Goal: Navigation & Orientation: Understand site structure

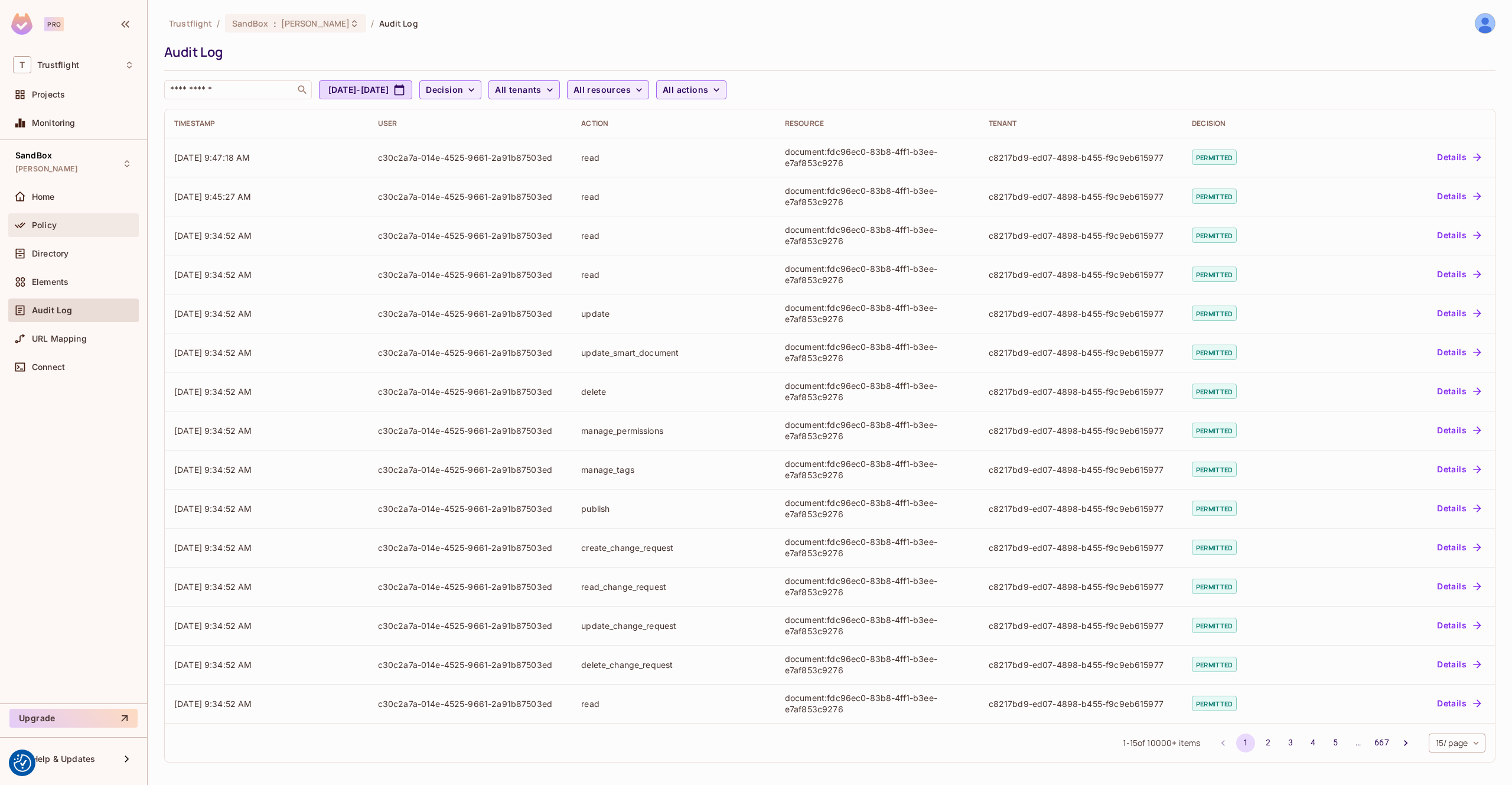
click at [55, 221] on span "Policy" at bounding box center [44, 225] width 25 height 10
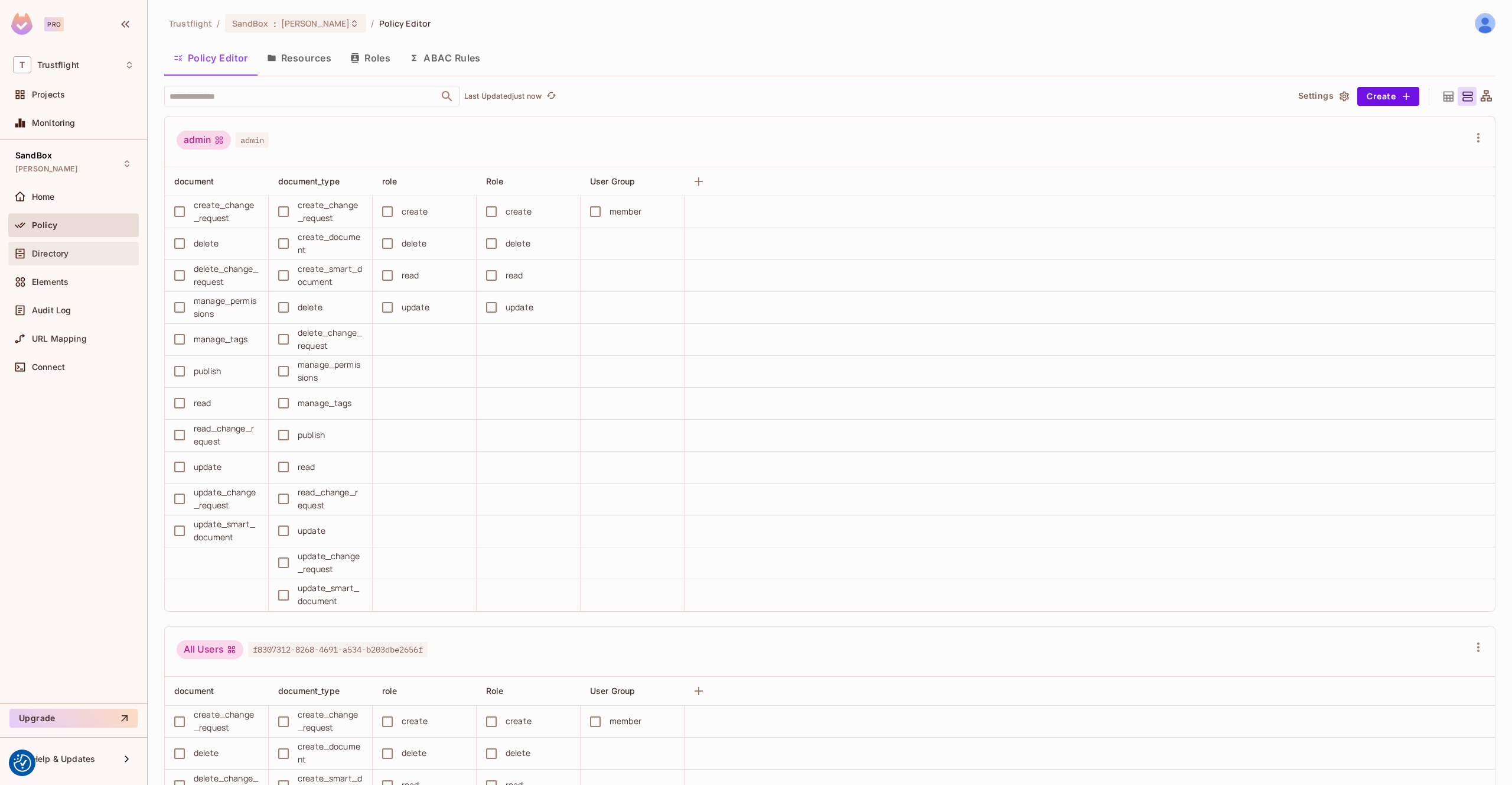
click at [81, 245] on div "Directory" at bounding box center [73, 253] width 130 height 24
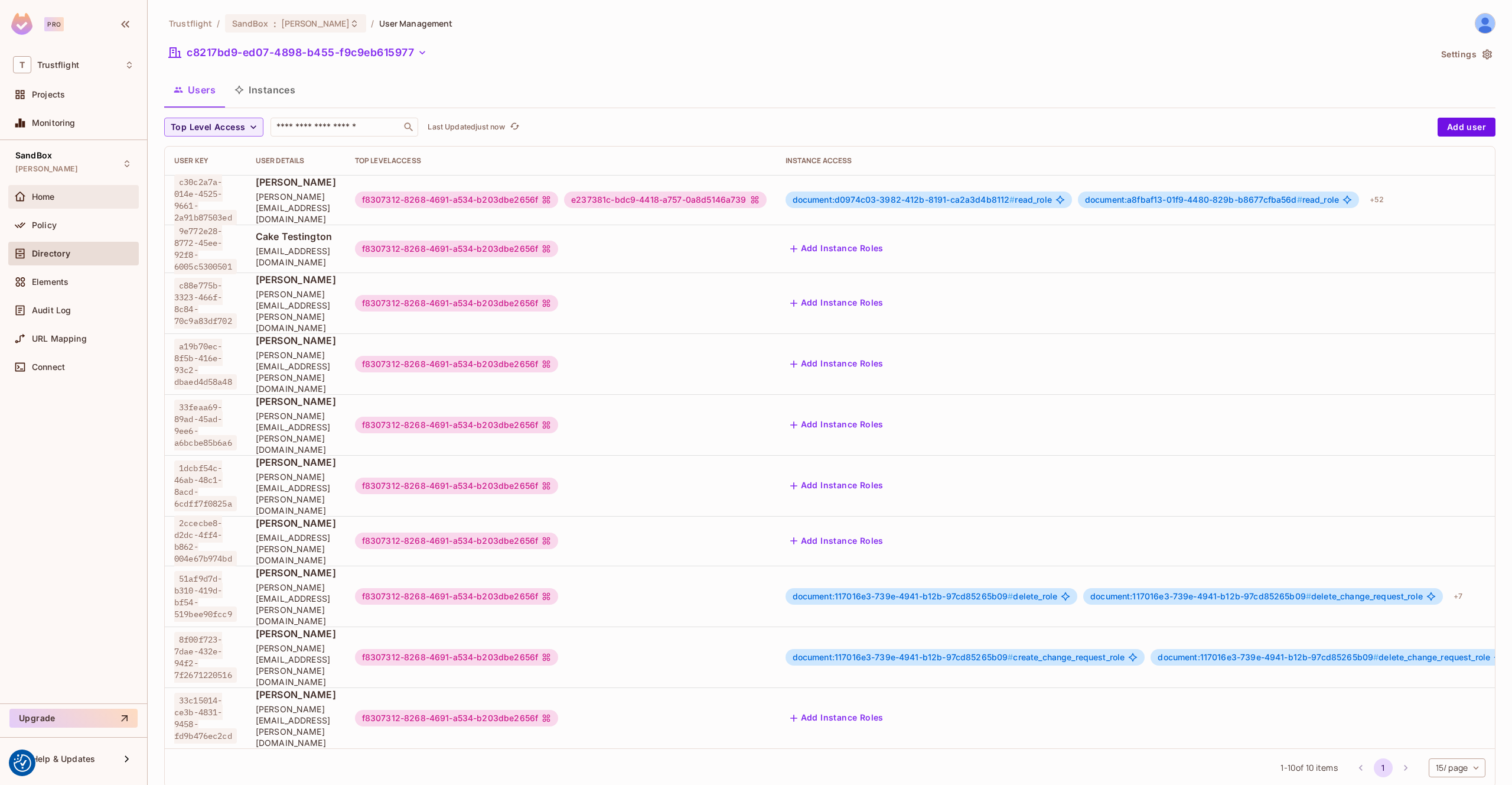
click at [74, 203] on div "Home" at bounding box center [73, 196] width 121 height 14
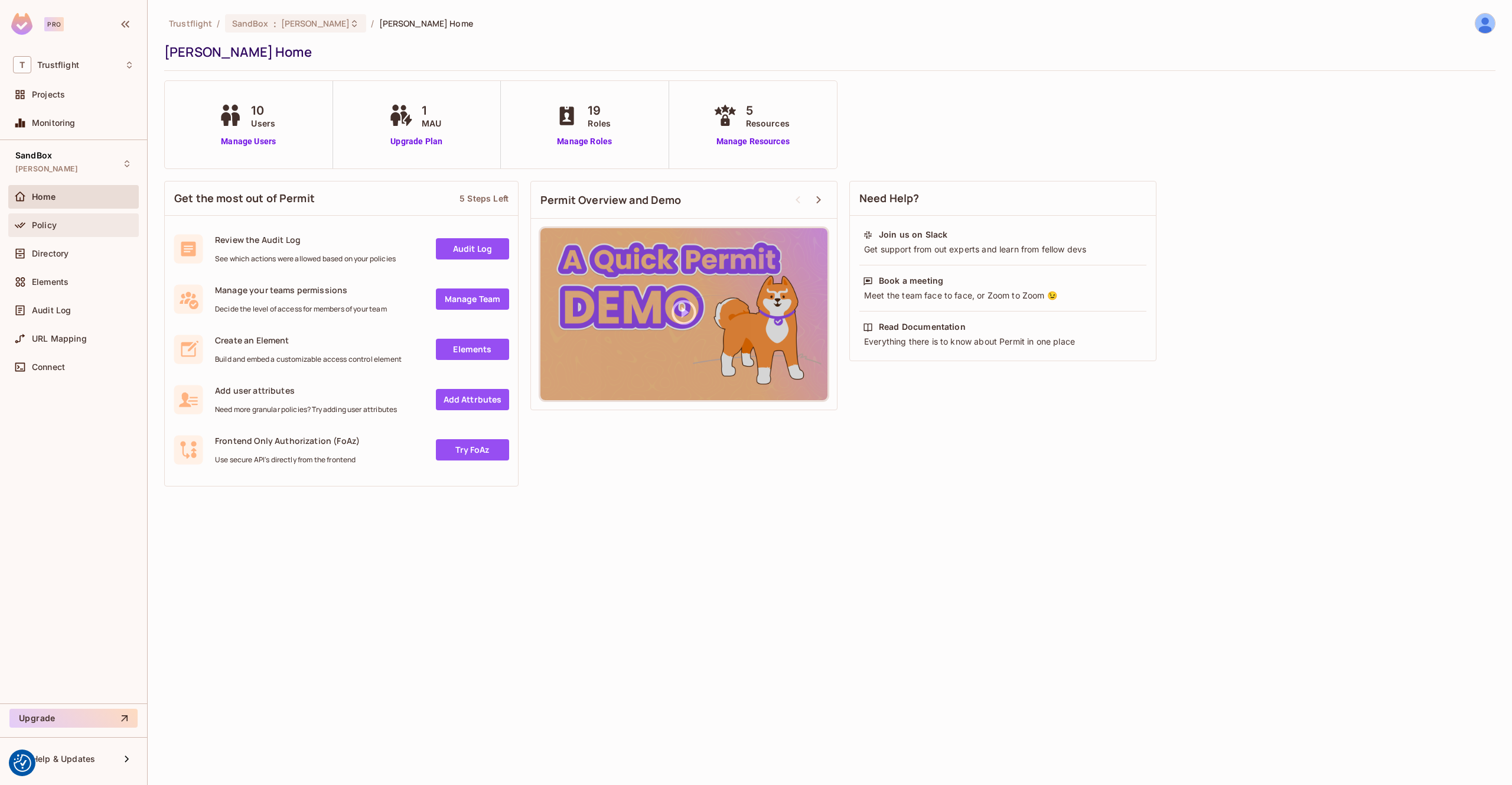
click at [64, 225] on div "Policy" at bounding box center [83, 225] width 102 height 10
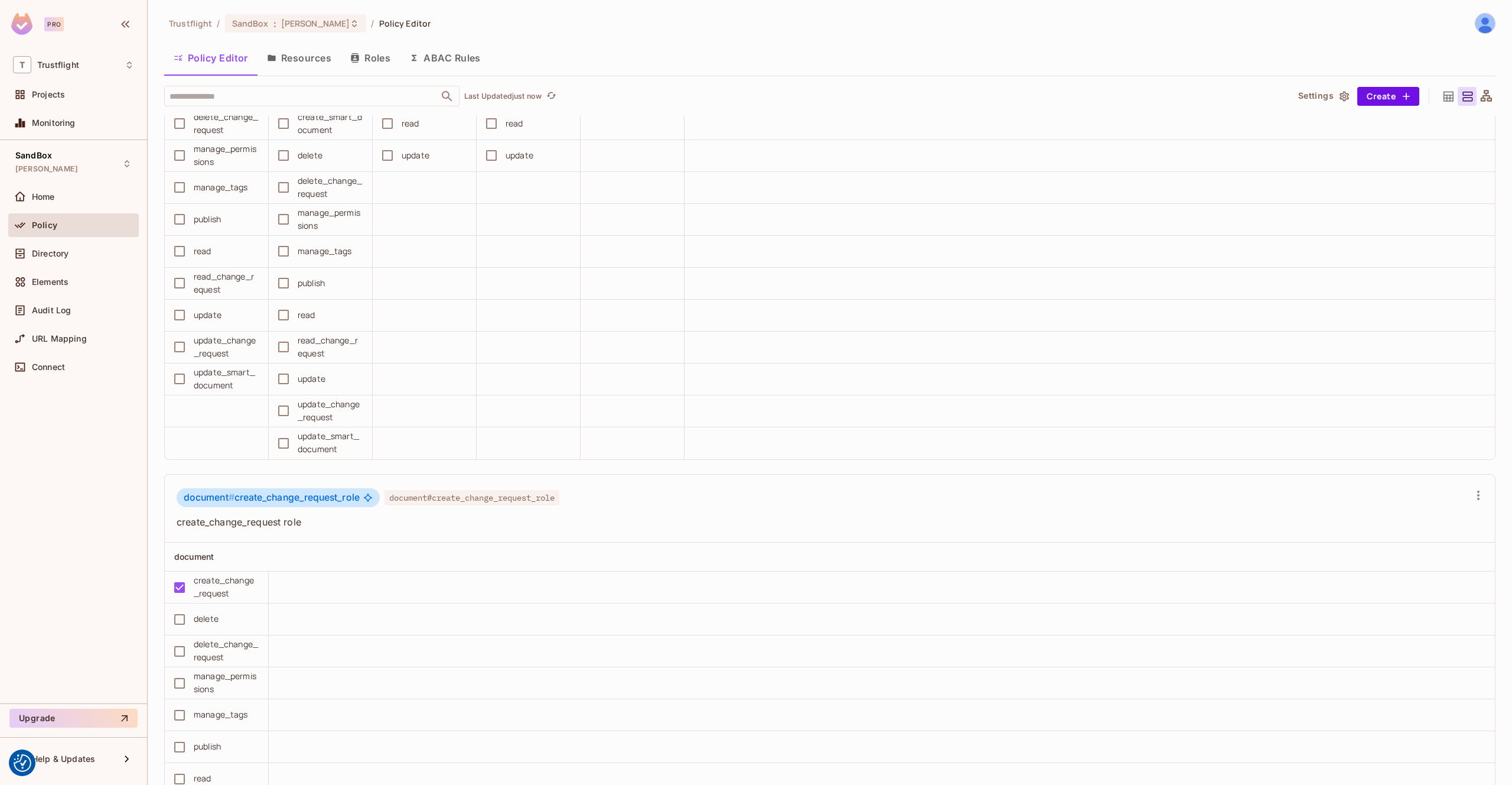
scroll to position [3439, 0]
